Goal: Navigation & Orientation: Locate item on page

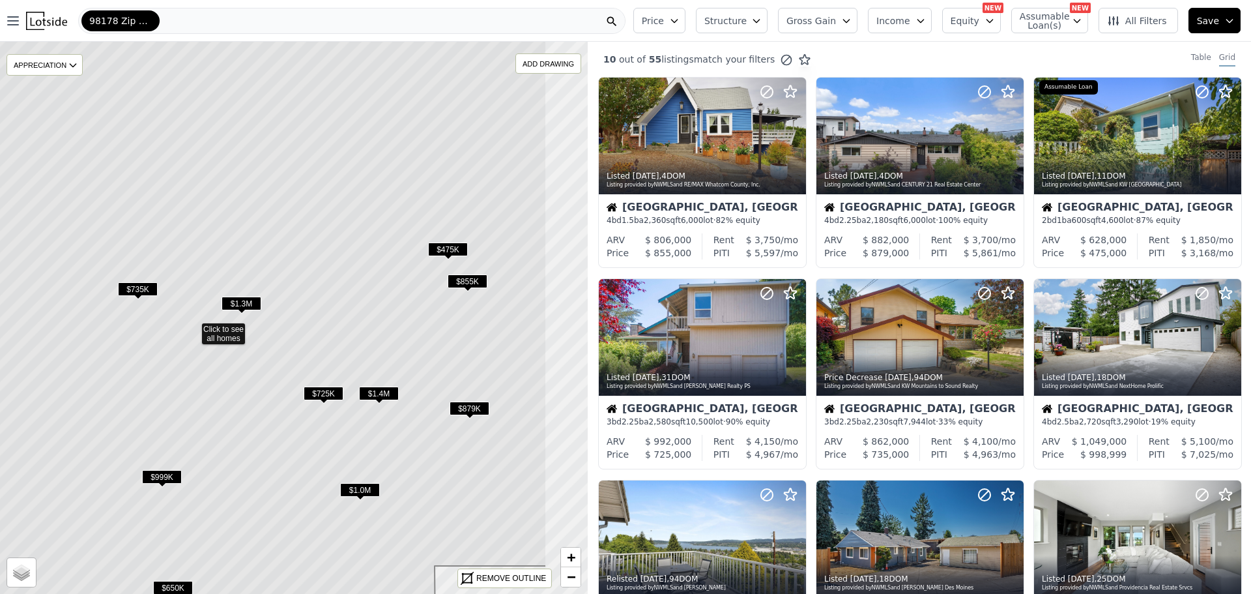
drag, startPoint x: 513, startPoint y: 361, endPoint x: 469, endPoint y: 381, distance: 48.7
click at [469, 381] on icon at bounding box center [193, 327] width 708 height 665
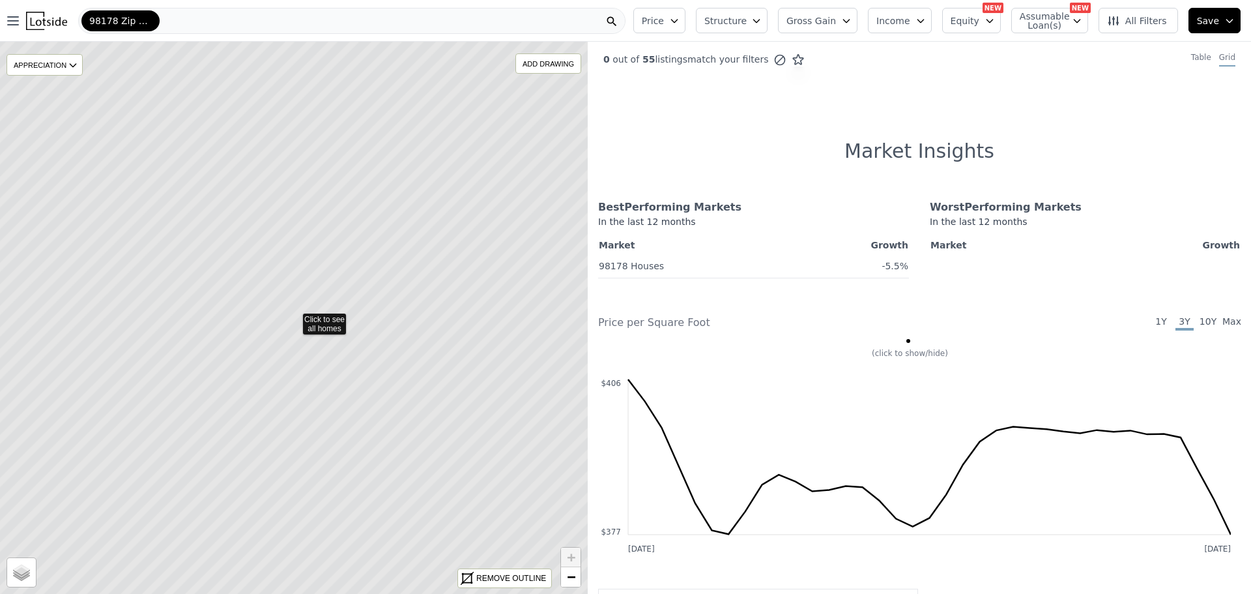
click at [321, 329] on icon at bounding box center [294, 317] width 708 height 665
click at [384, 291] on icon at bounding box center [294, 317] width 708 height 665
click at [384, 291] on icon at bounding box center [282, 320] width 708 height 665
click at [324, 324] on icon at bounding box center [294, 317] width 708 height 665
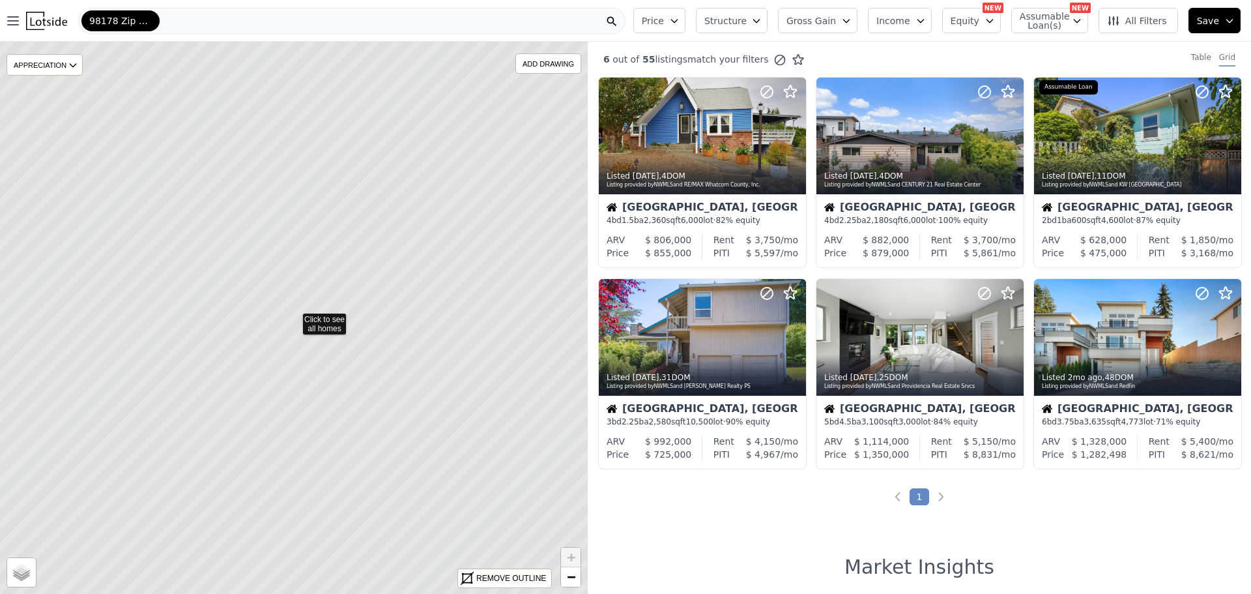
click at [325, 325] on icon at bounding box center [294, 317] width 708 height 665
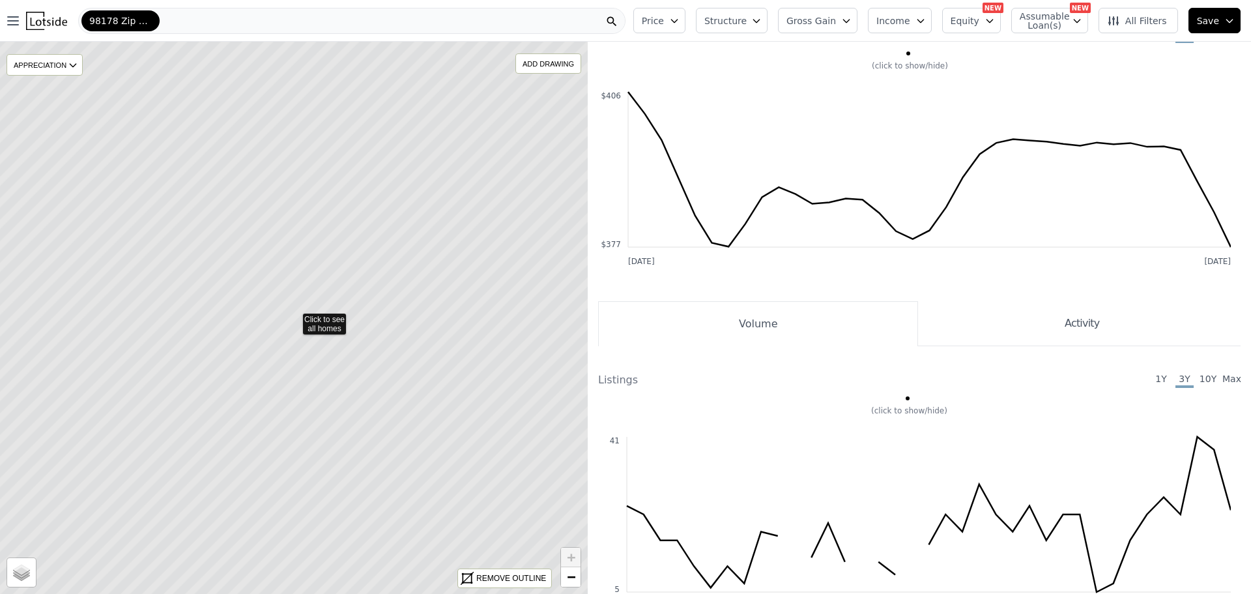
scroll to position [261, 0]
